Goal: Check status: Check status

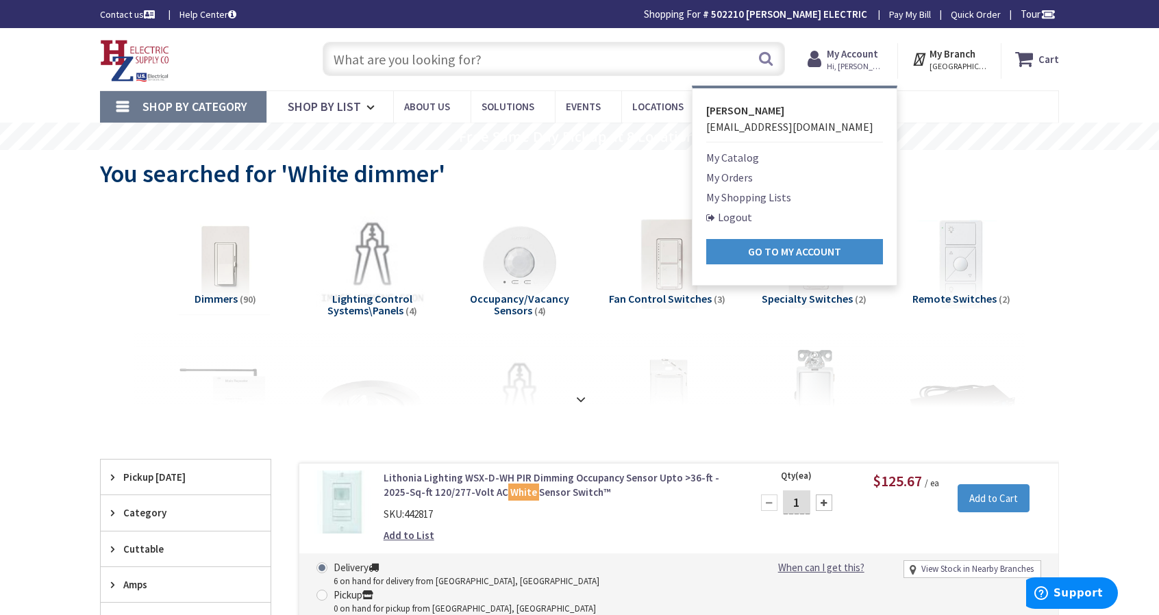
click at [737, 177] on link "My Orders" at bounding box center [729, 177] width 47 height 16
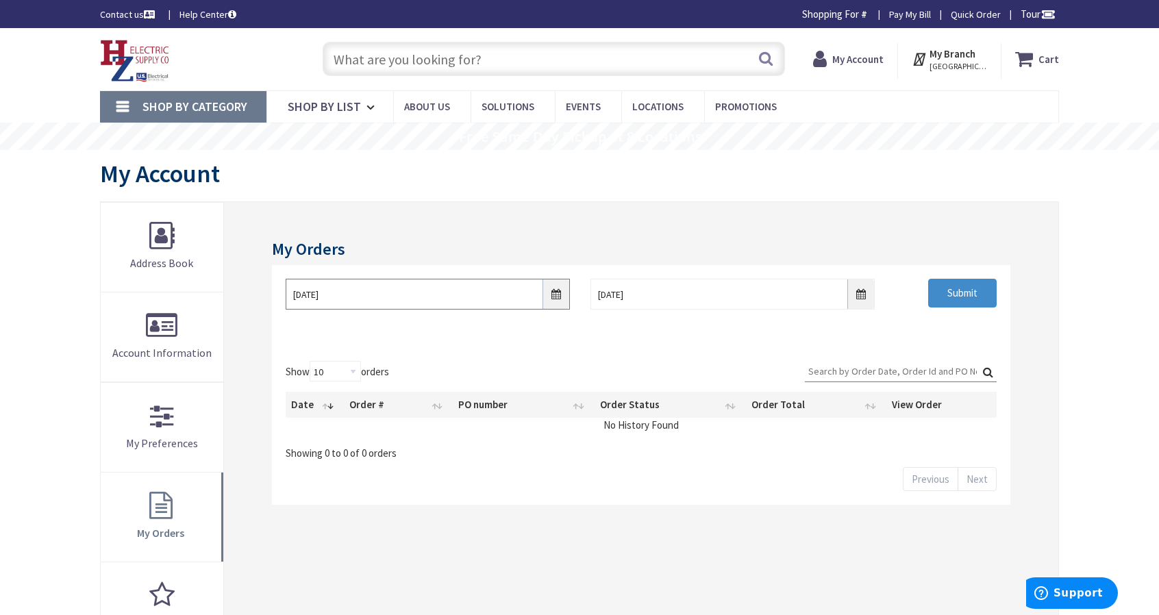
click at [552, 297] on input "9/28/2025" at bounding box center [428, 294] width 284 height 31
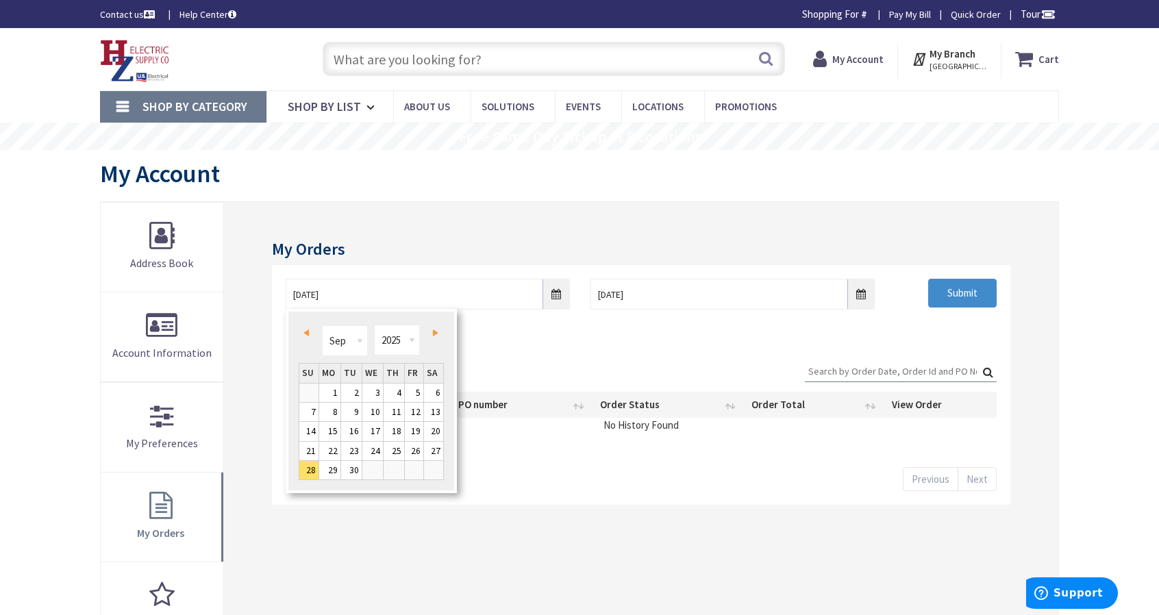
click at [306, 335] on span "Prev" at bounding box center [306, 333] width 5 height 7
click at [307, 388] on link "1" at bounding box center [309, 393] width 20 height 19
type input "06/01/2025"
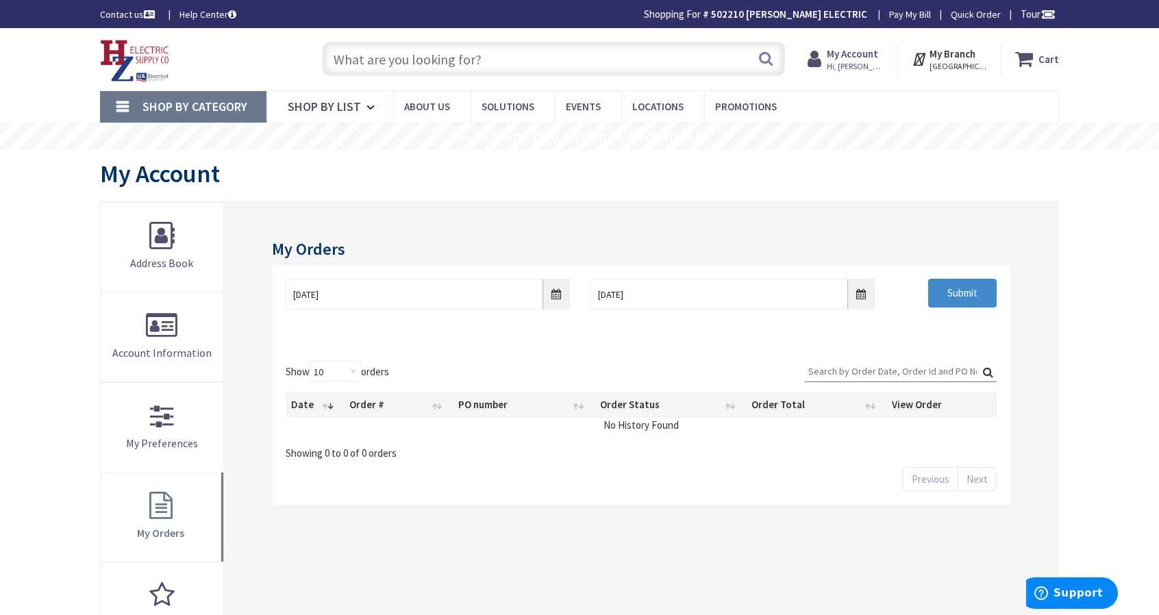
click at [886, 369] on input "Search:" at bounding box center [901, 371] width 192 height 21
type input "r"
click at [958, 289] on input "Submit" at bounding box center [963, 293] width 69 height 29
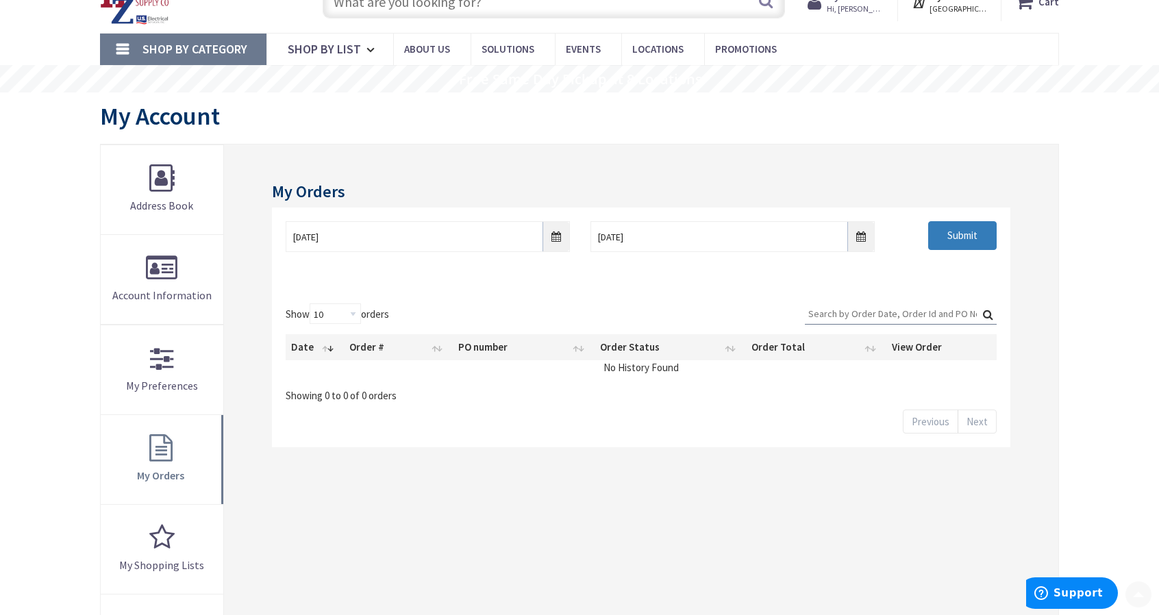
scroll to position [137, 0]
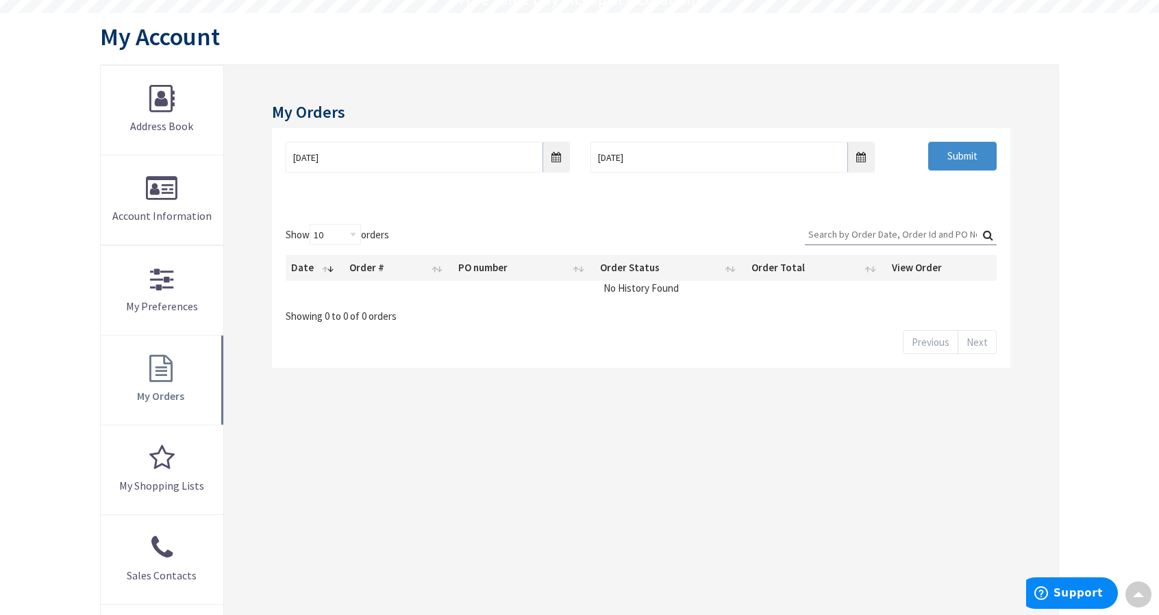
click at [764, 216] on div "Show 10 25 50 100 orders Search: Date Order # PO number Order Status Order Tota…" at bounding box center [641, 289] width 739 height 158
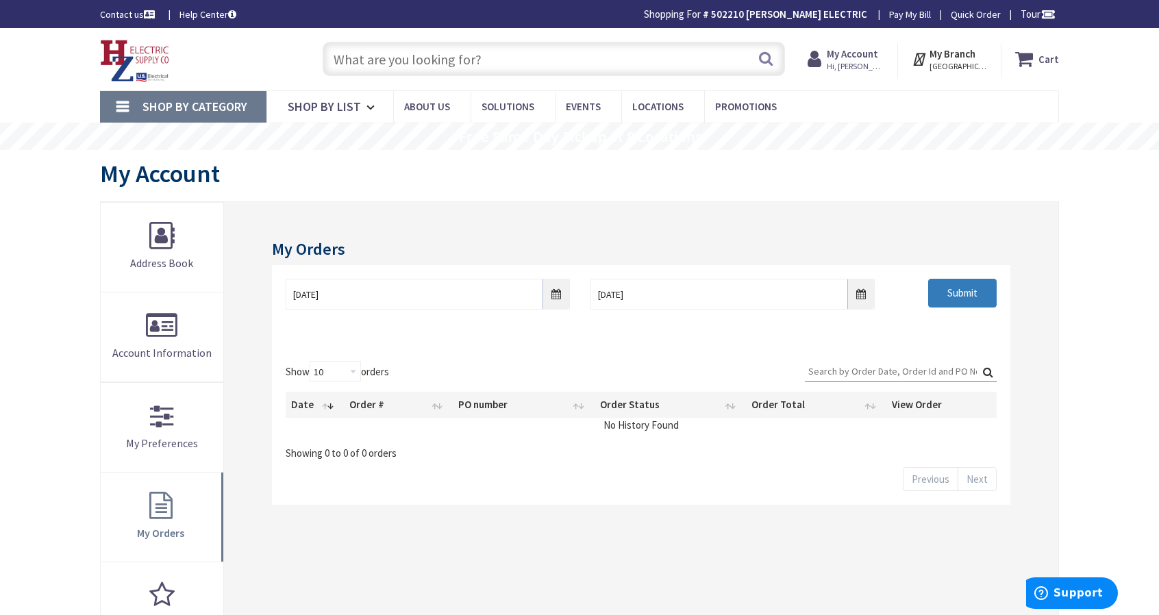
click at [970, 287] on input "Submit" at bounding box center [963, 293] width 69 height 29
click at [530, 339] on div "06/01/2025 10/5/2025 Submit" at bounding box center [641, 306] width 739 height 82
click at [555, 289] on input "06/01/2025" at bounding box center [428, 294] width 284 height 31
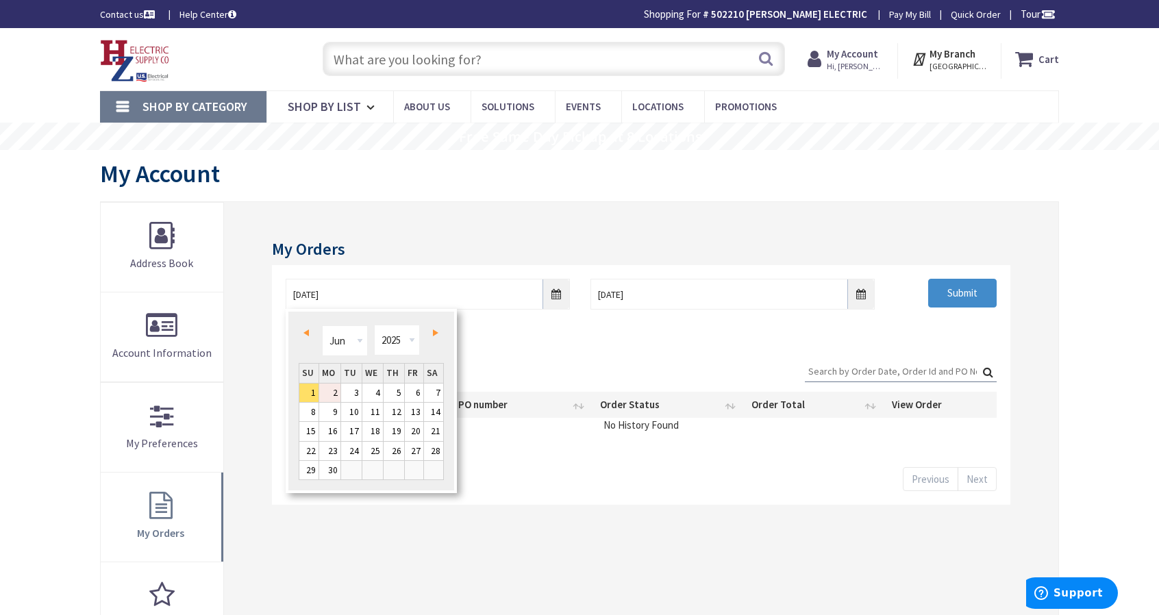
click at [330, 389] on link "2" at bounding box center [329, 393] width 21 height 19
type input "06/02/2025"
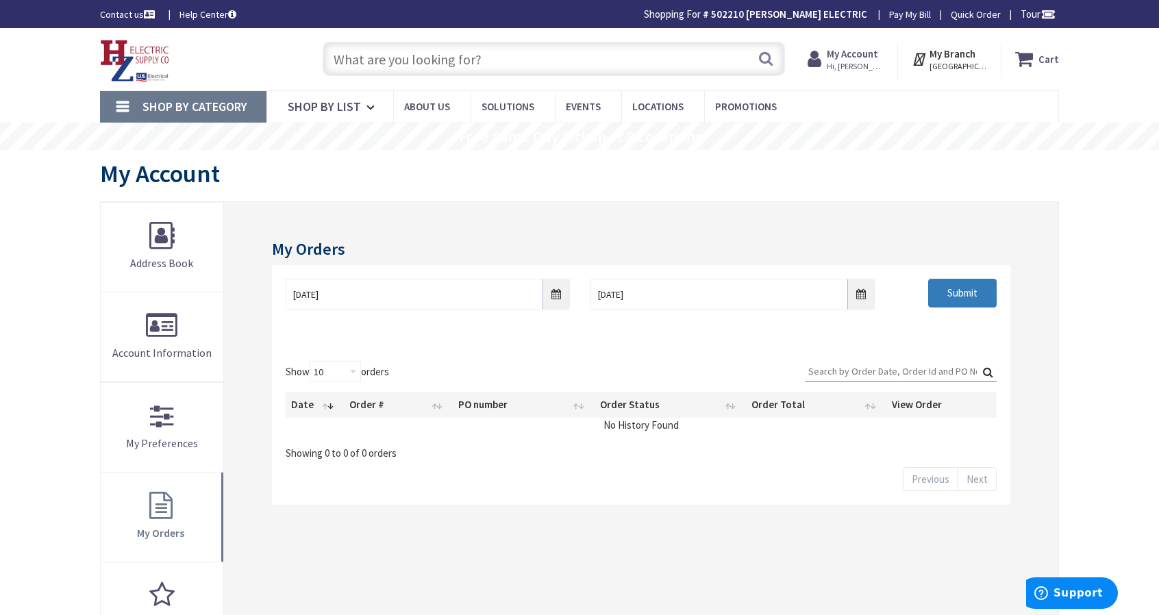
click at [954, 302] on input "Submit" at bounding box center [963, 293] width 69 height 29
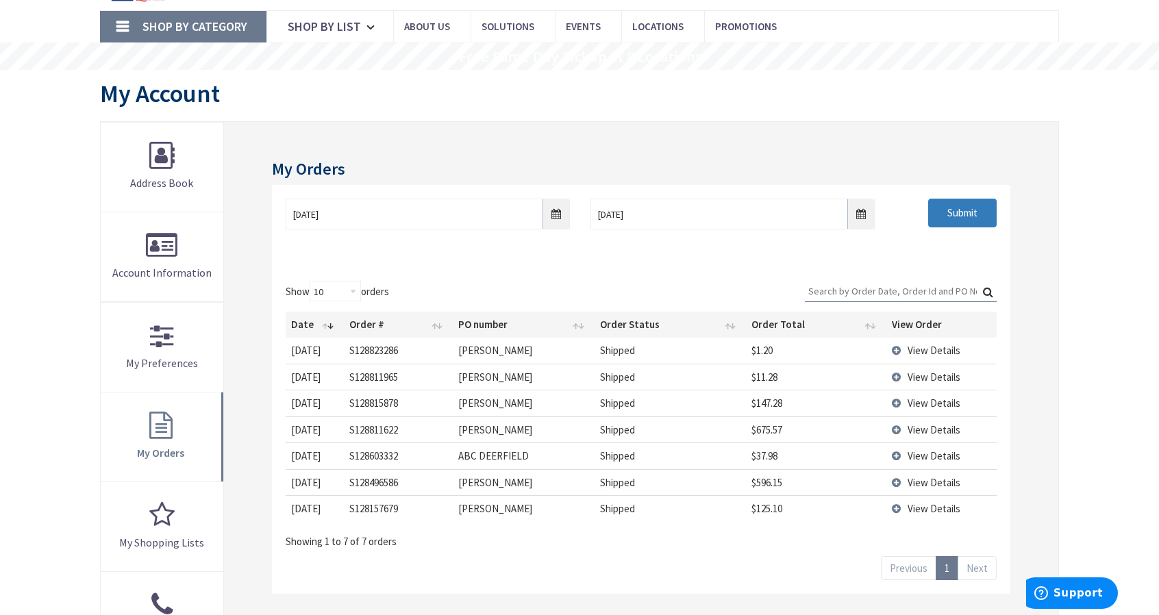
scroll to position [137, 0]
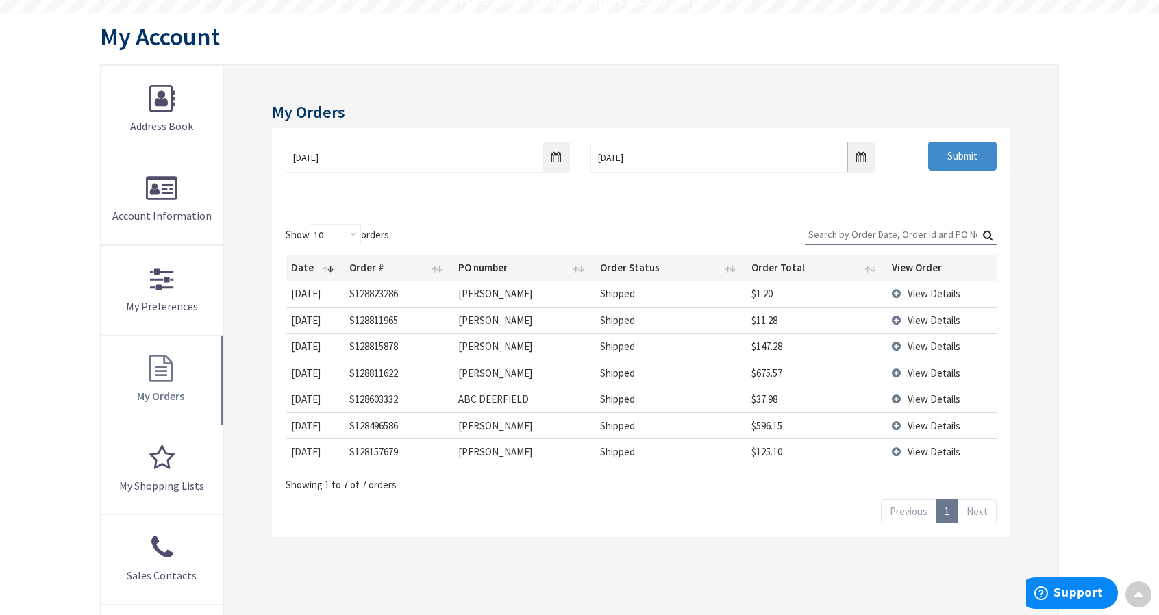
click at [898, 421] on td "View Details" at bounding box center [942, 426] width 111 height 26
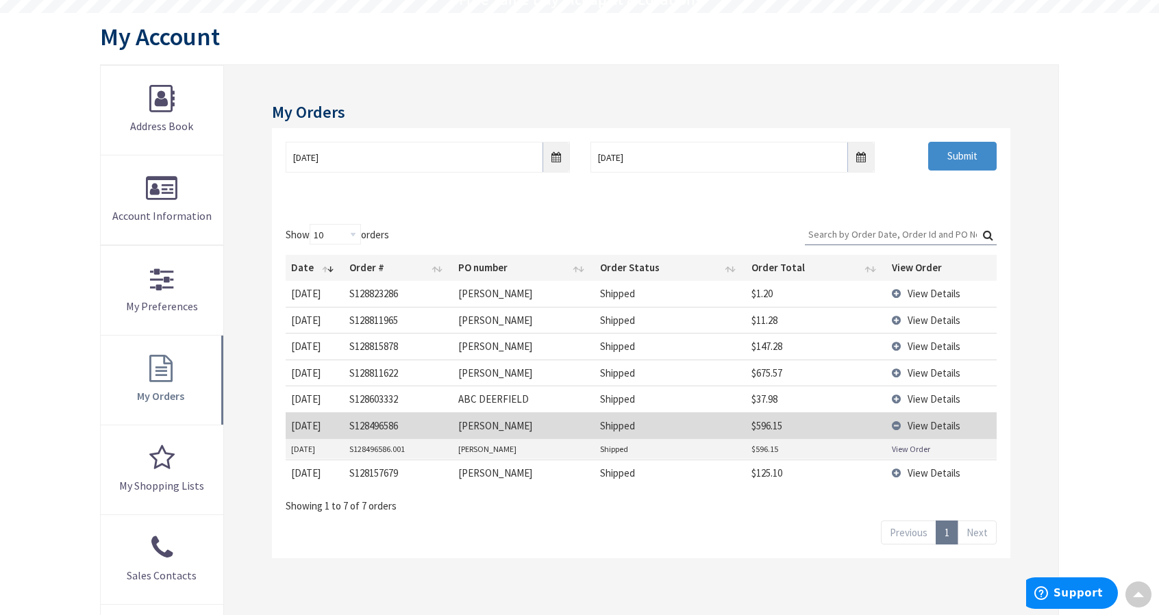
click at [898, 443] on link "View Order" at bounding box center [911, 449] width 38 height 12
click at [896, 368] on td "View Details" at bounding box center [942, 373] width 111 height 26
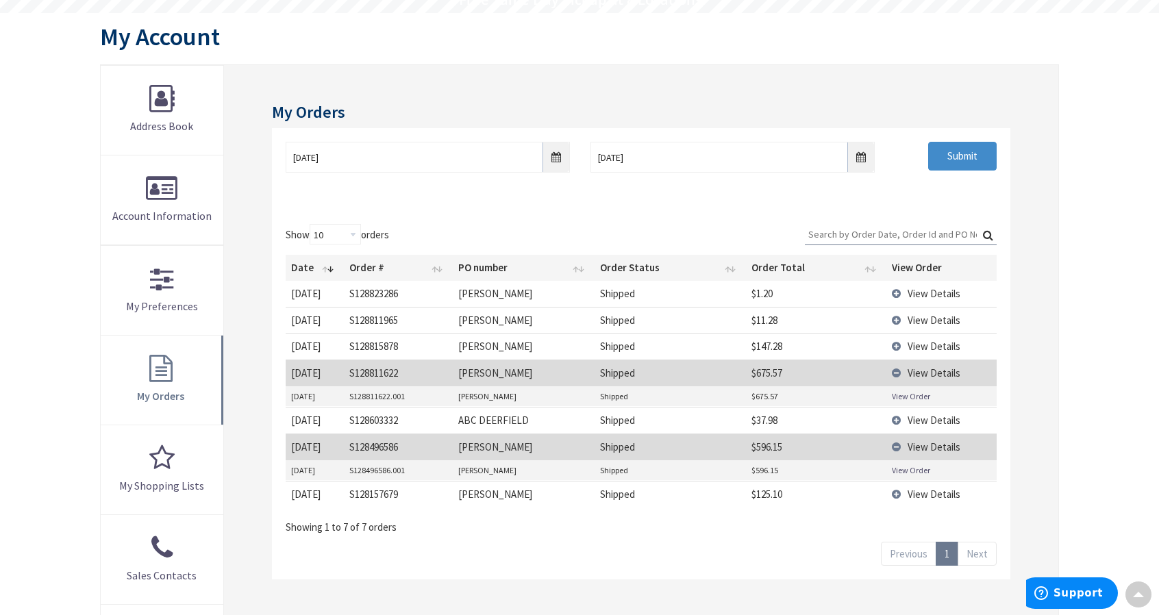
click at [900, 395] on link "View Order" at bounding box center [911, 397] width 38 height 12
click at [896, 340] on td "View Details" at bounding box center [942, 346] width 111 height 26
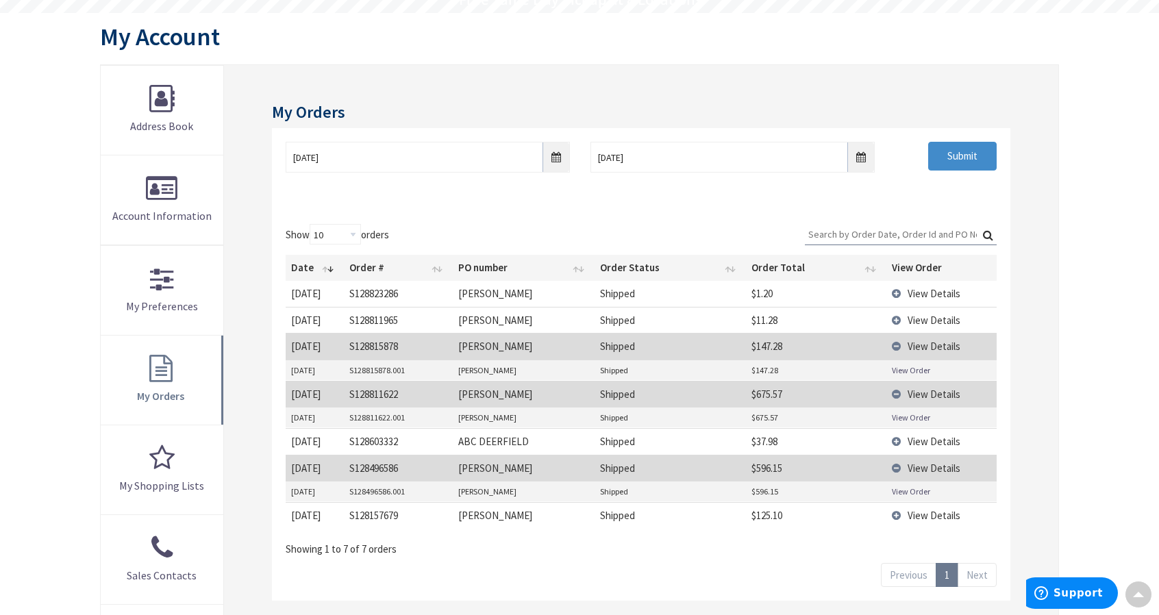
click at [907, 368] on link "View Order" at bounding box center [911, 371] width 38 height 12
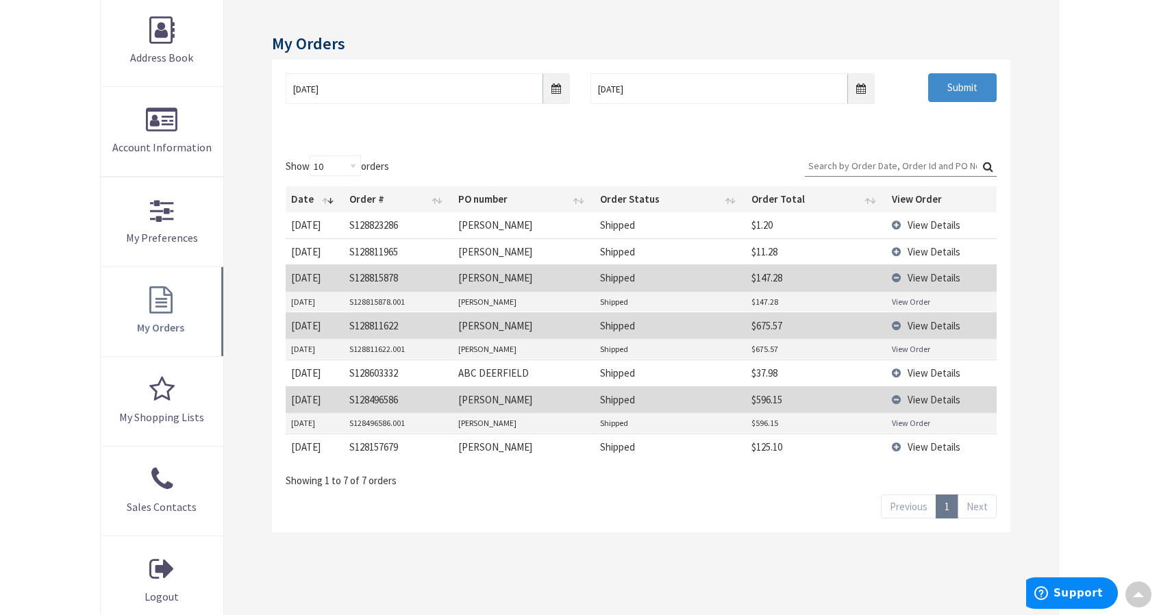
click at [894, 281] on td "View Details" at bounding box center [942, 278] width 111 height 26
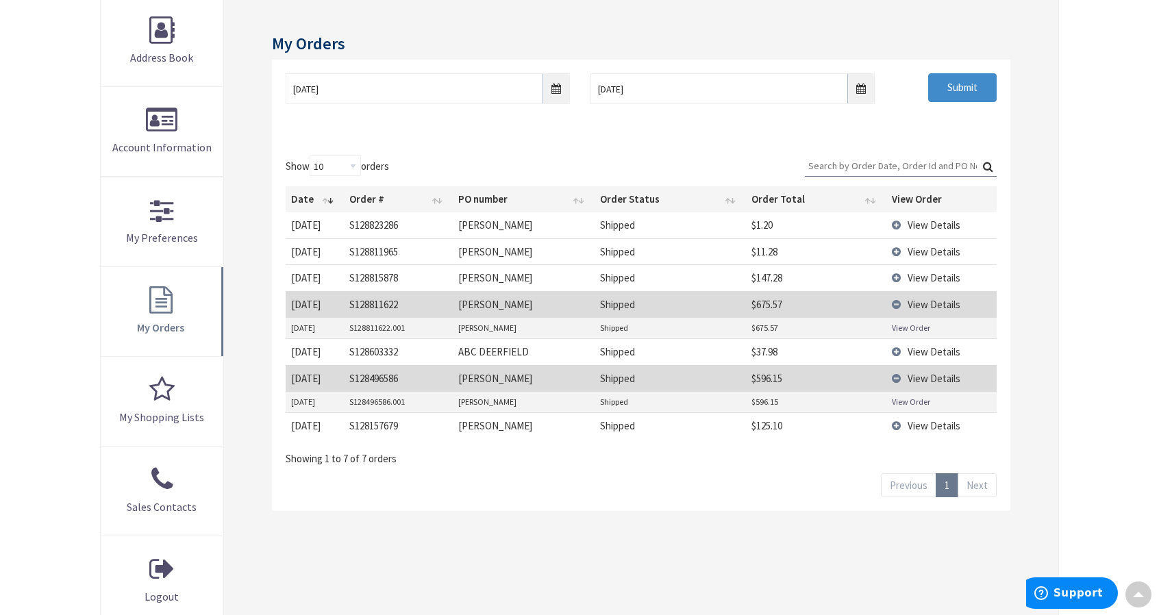
click at [892, 300] on td "View Details" at bounding box center [942, 304] width 111 height 26
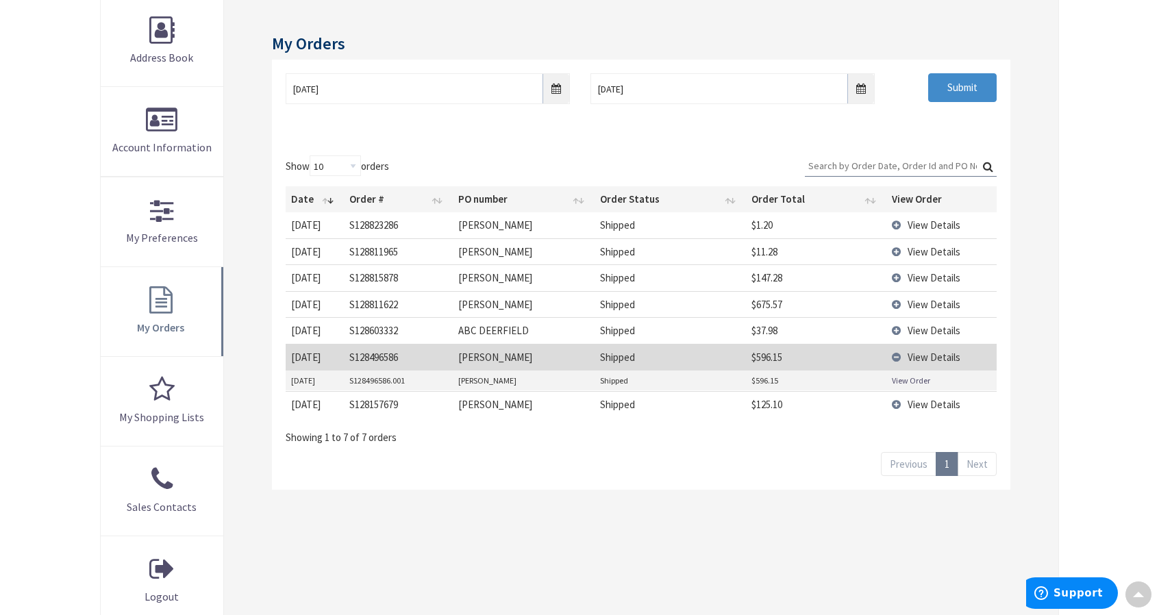
click at [897, 350] on td "View Details" at bounding box center [942, 357] width 111 height 26
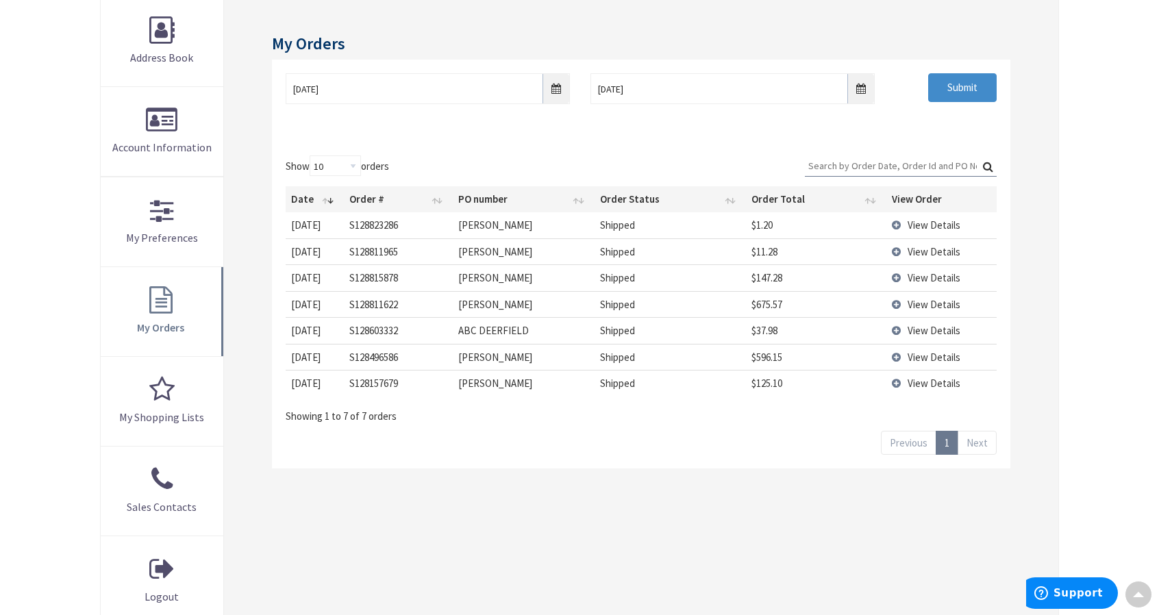
click at [721, 134] on div "06/02/2025 10/5/2025 Submit" at bounding box center [641, 101] width 739 height 82
click at [776, 534] on div "My Orders 06/02/2025 10/5/2025 Submit Show 10 25 50 100 orders Search: Date Ord…" at bounding box center [641, 311] width 835 height 629
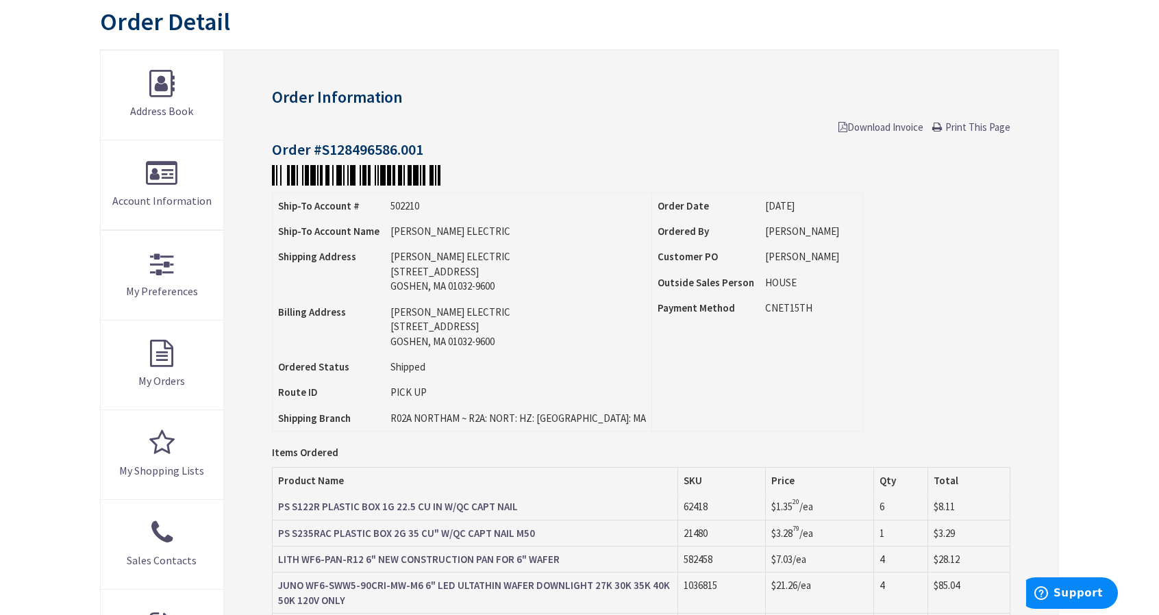
scroll to position [480, 0]
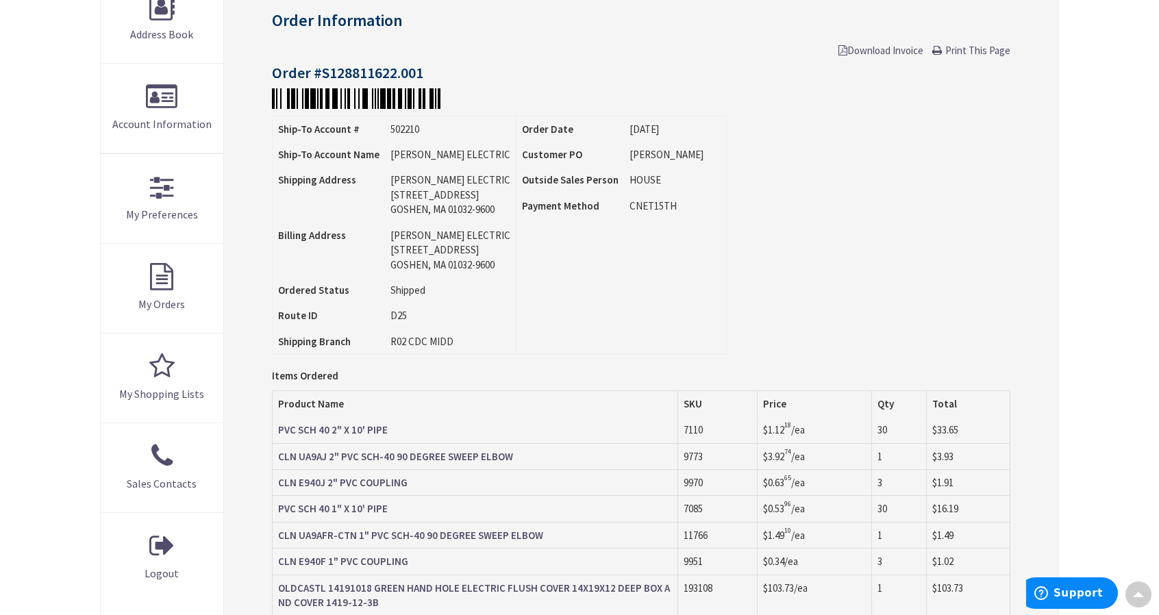
scroll to position [206, 0]
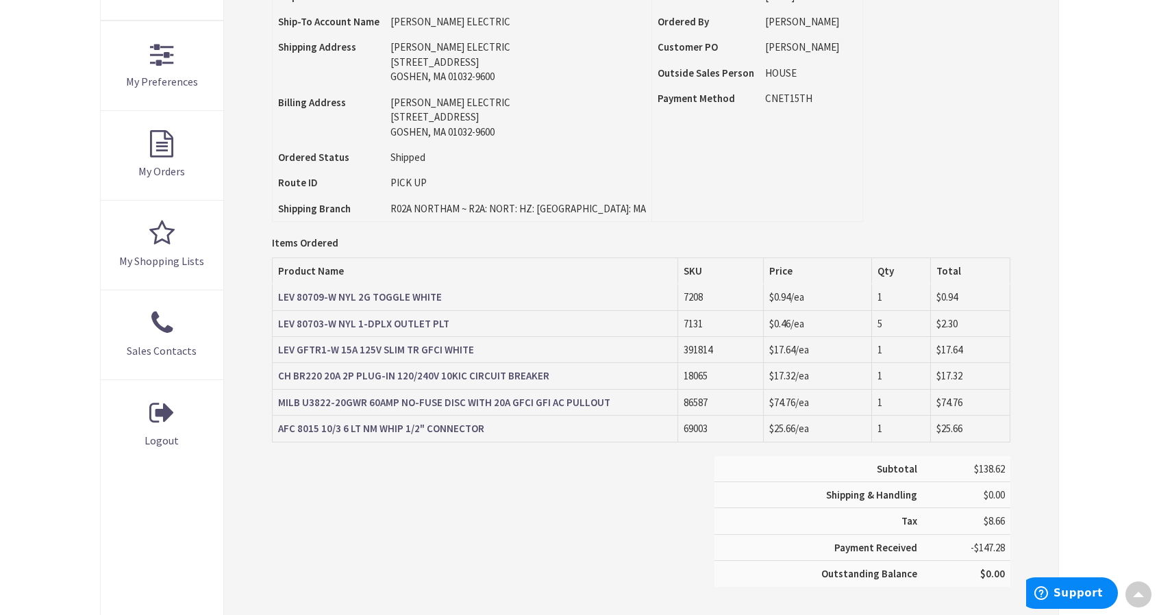
scroll to position [274, 0]
